Goal: Obtain resource: Obtain resource

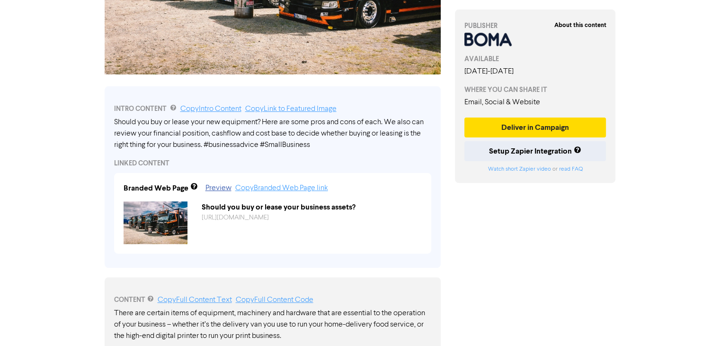
scroll to position [231, 0]
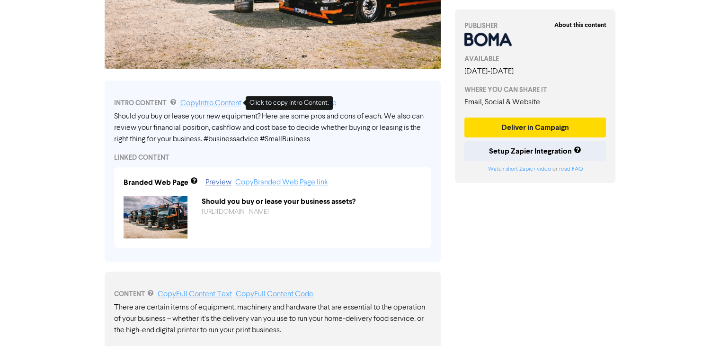
click at [217, 102] on link "Copy Intro Content" at bounding box center [210, 103] width 61 height 8
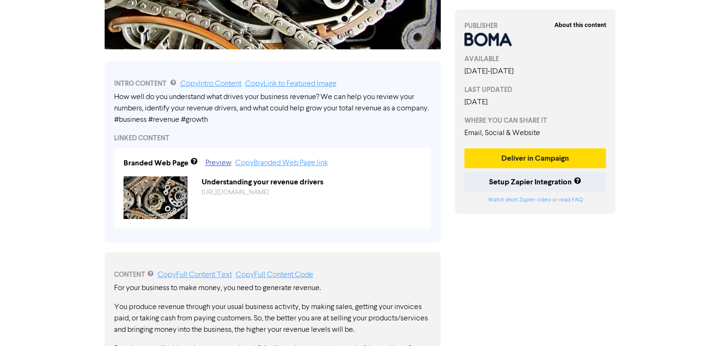
scroll to position [252, 0]
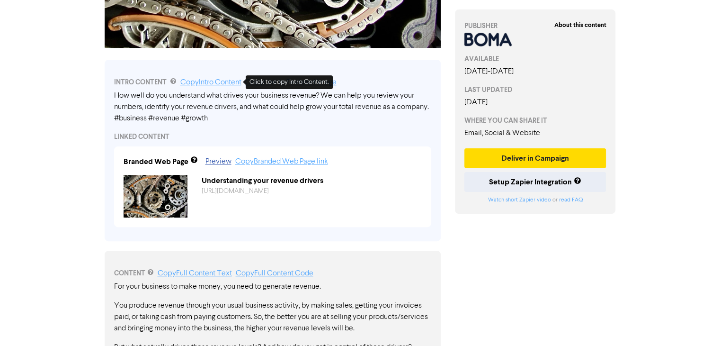
click at [225, 81] on link "Copy Intro Content" at bounding box center [210, 83] width 61 height 8
